Goal: Go to known website: Access a specific website the user already knows

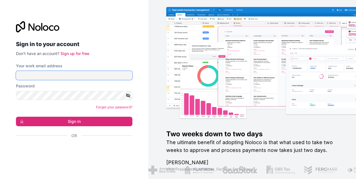
click at [46, 72] on input "Your work email address" at bounding box center [74, 75] width 116 height 9
type input "**********"
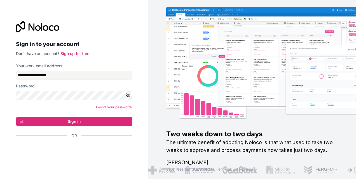
click at [127, 97] on icon "button" at bounding box center [128, 95] width 4 height 3
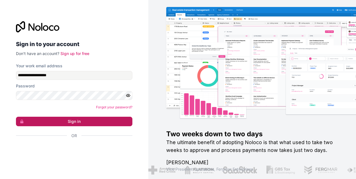
click at [79, 119] on button "Sign in" at bounding box center [74, 122] width 116 height 10
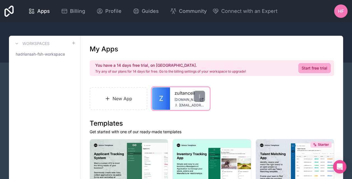
click at [179, 100] on span "[DOMAIN_NAME]" at bounding box center [185, 100] width 22 height 4
click at [238, 96] on div "New App Z zultancell [DOMAIN_NAME] [EMAIL_ADDRESS][DOMAIN_NAME]" at bounding box center [212, 98] width 244 height 23
click at [202, 100] on div at bounding box center [199, 96] width 11 height 11
click at [184, 103] on span "[EMAIL_ADDRESS][DOMAIN_NAME]" at bounding box center [192, 105] width 26 height 4
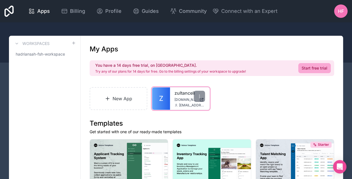
click at [167, 98] on link "Z" at bounding box center [161, 99] width 18 height 22
